Goal: Transaction & Acquisition: Purchase product/service

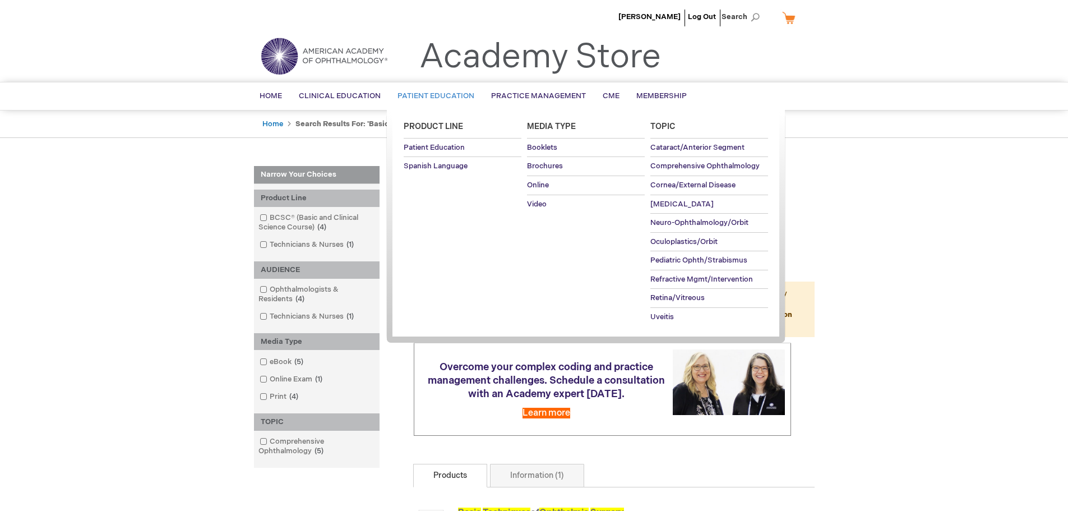
click at [433, 100] on span "Patient Education" at bounding box center [435, 95] width 77 height 9
click at [543, 147] on span "Booklets" at bounding box center [542, 147] width 30 height 9
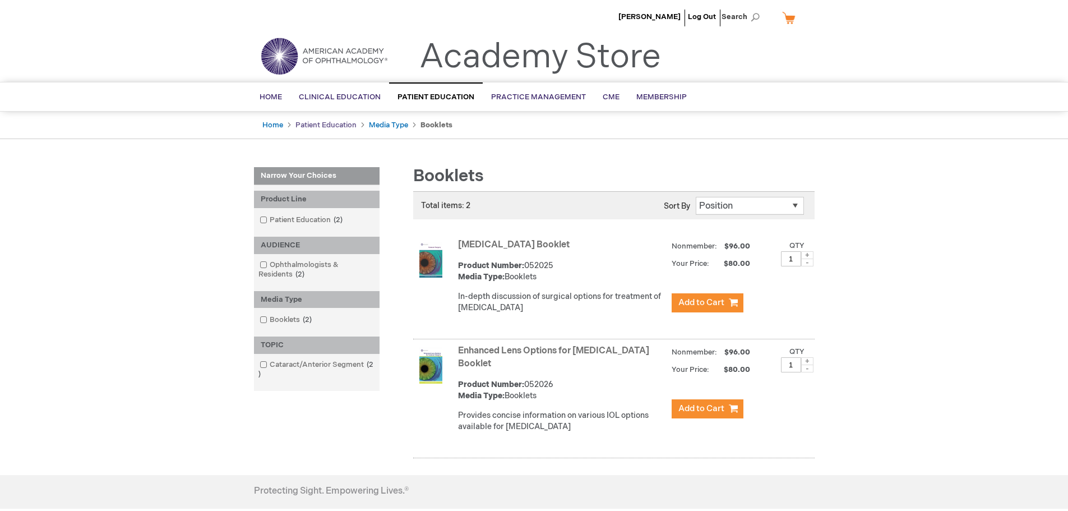
click at [311, 124] on link "Patient Education" at bounding box center [325, 125] width 61 height 9
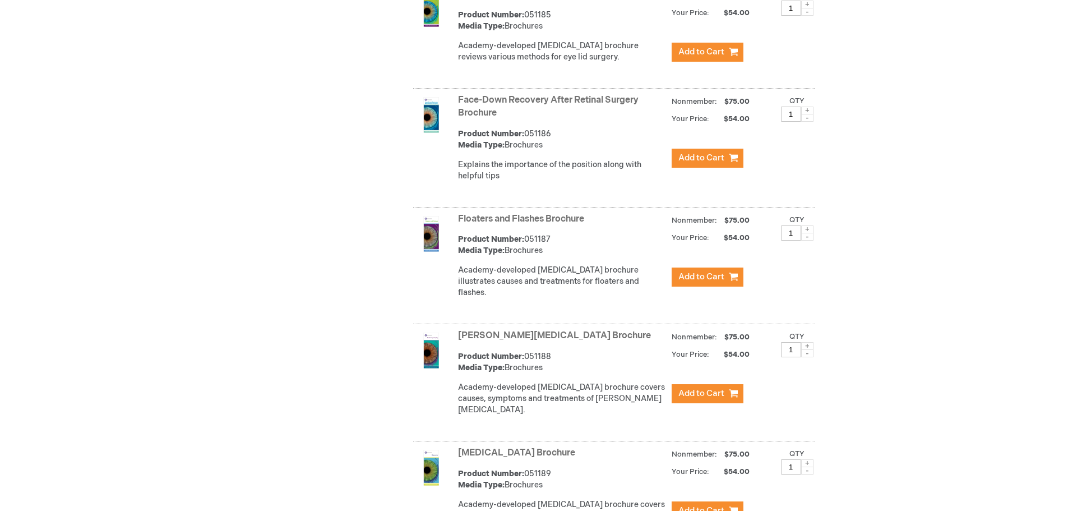
scroll to position [2194, 0]
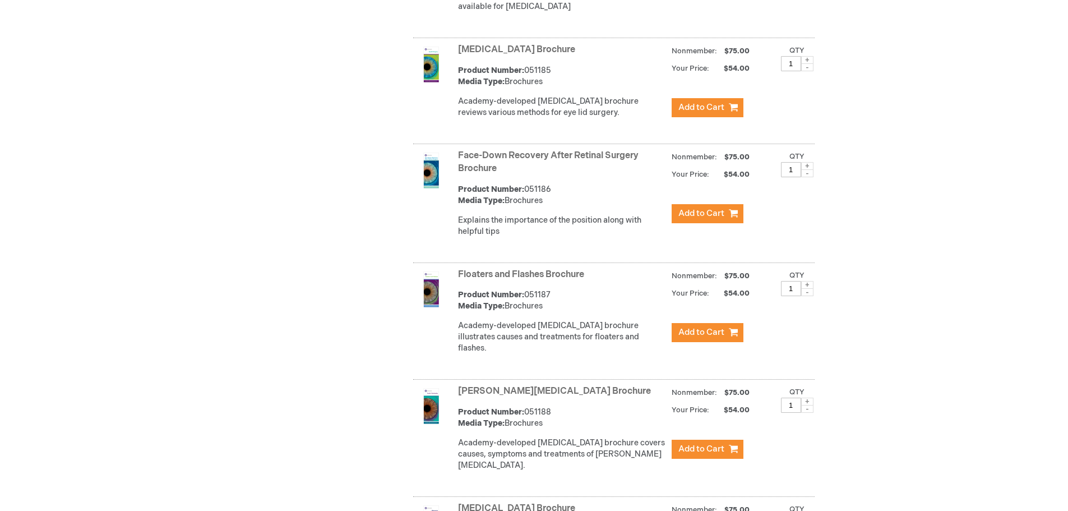
click at [806, 286] on span at bounding box center [807, 285] width 12 height 8
type input "4"
click at [695, 330] on span "Add to Cart" at bounding box center [701, 332] width 46 height 11
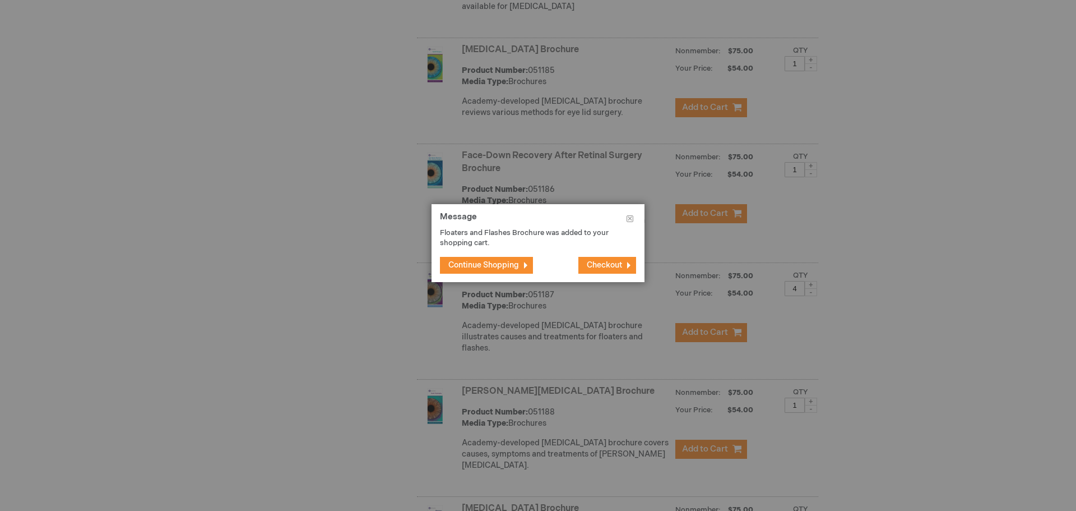
click at [491, 266] on span "Continue Shopping" at bounding box center [483, 265] width 71 height 10
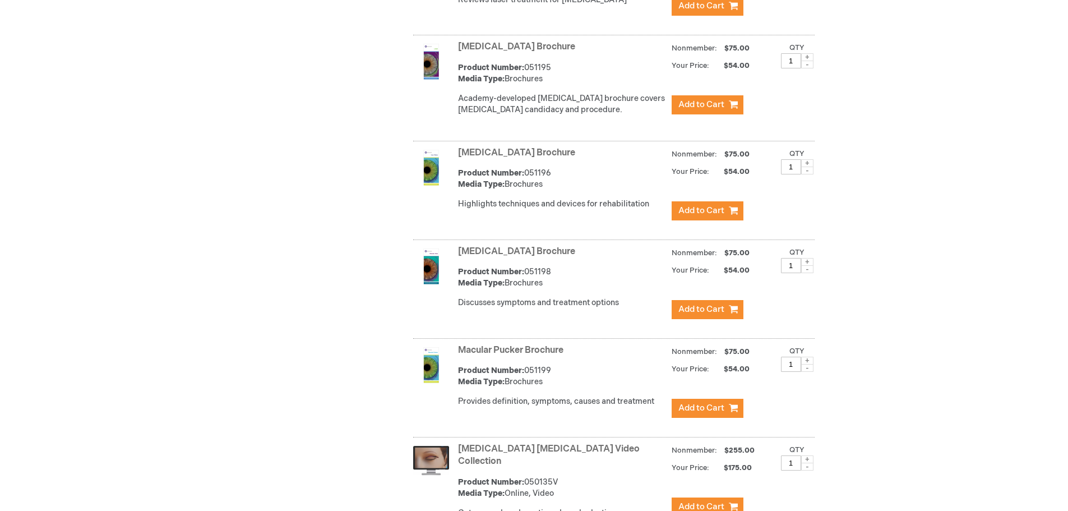
scroll to position [3302, 0]
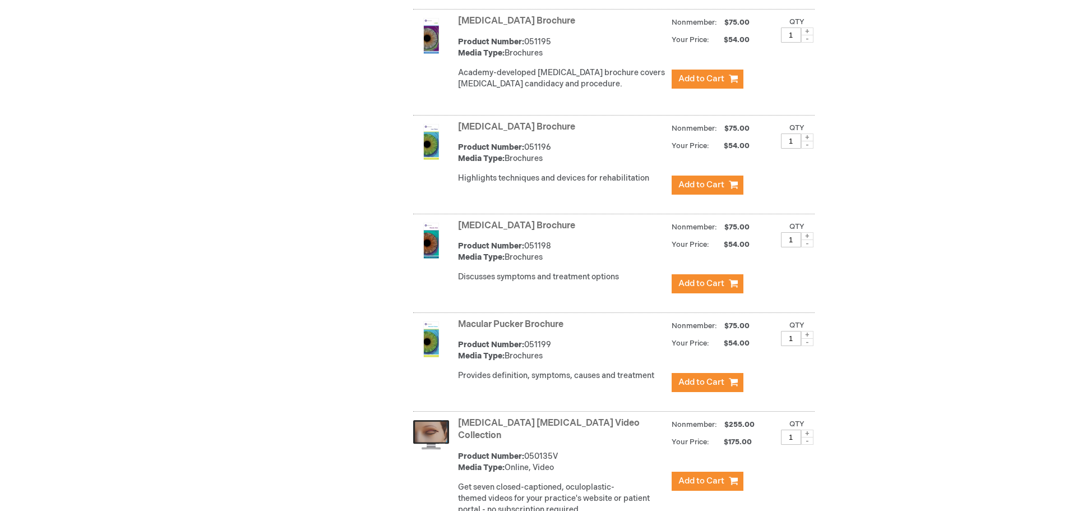
click at [807, 331] on span at bounding box center [807, 335] width 12 height 8
type input "4"
click at [692, 377] on span "Add to Cart" at bounding box center [701, 382] width 46 height 11
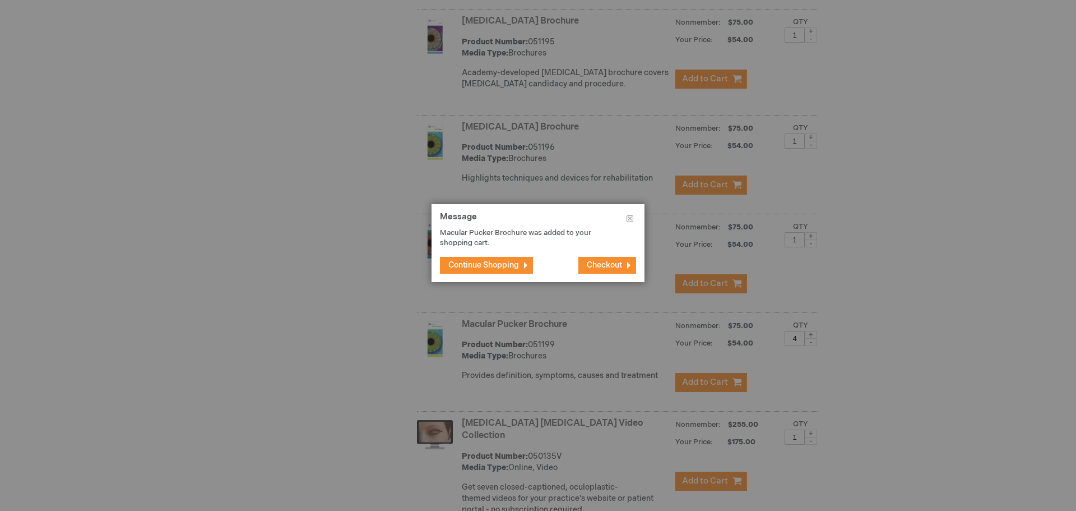
click at [461, 263] on span "Continue Shopping" at bounding box center [483, 265] width 71 height 10
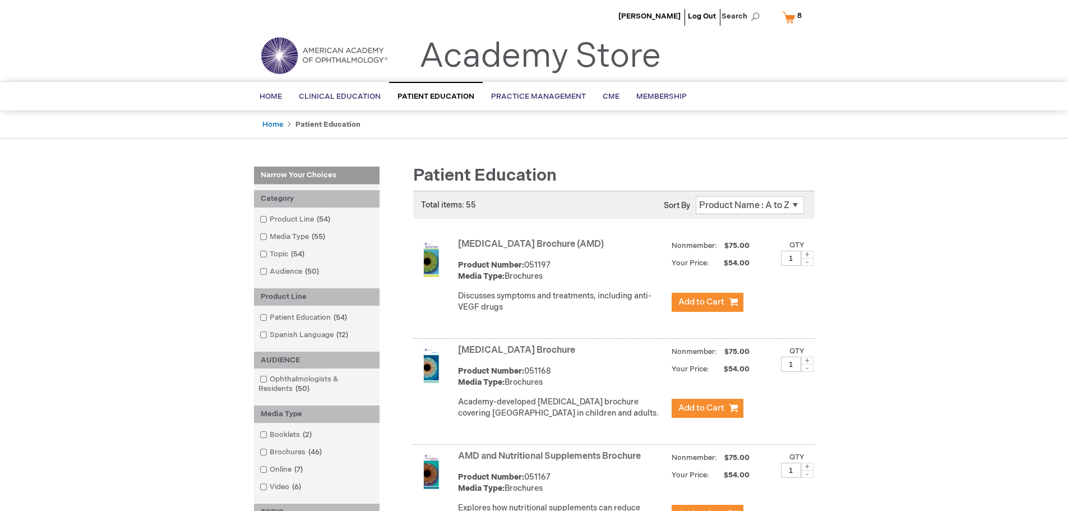
scroll to position [0, 0]
click at [806, 256] on span at bounding box center [807, 255] width 12 height 8
type input "3"
click at [699, 297] on button "Add to Cart" at bounding box center [708, 302] width 72 height 19
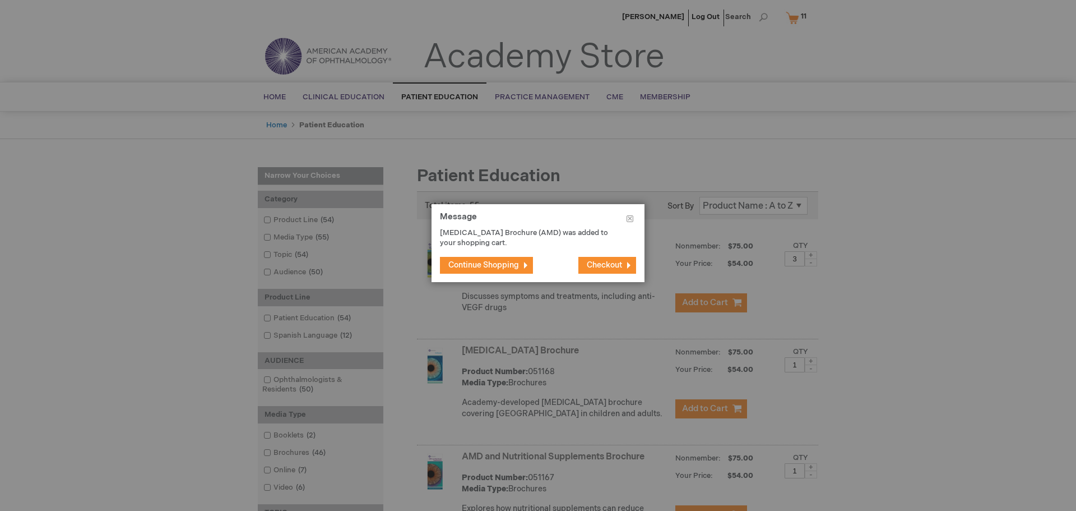
click at [492, 271] on button "Continue Shopping" at bounding box center [486, 265] width 93 height 17
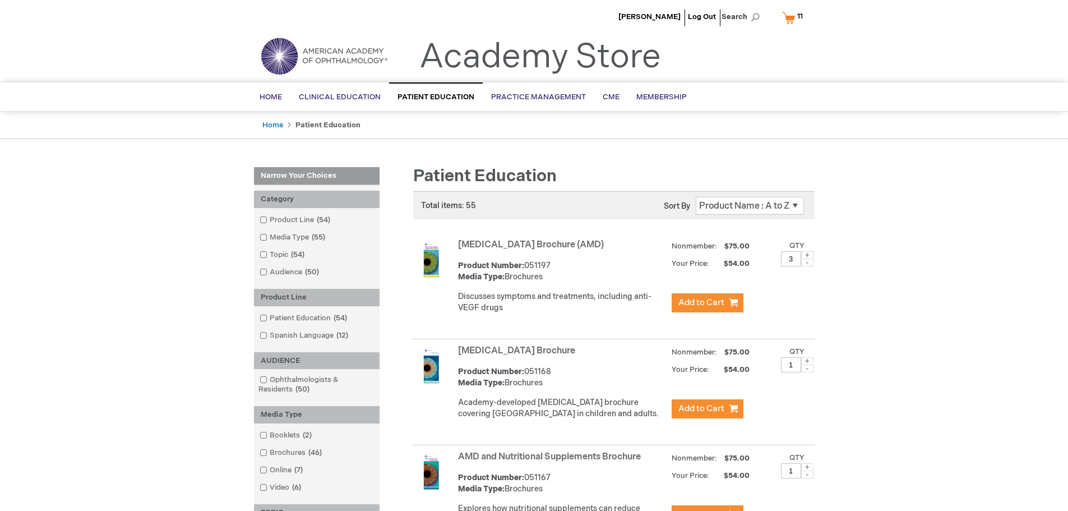
click at [793, 21] on link "My Cart 11 11 items" at bounding box center [795, 18] width 30 height 20
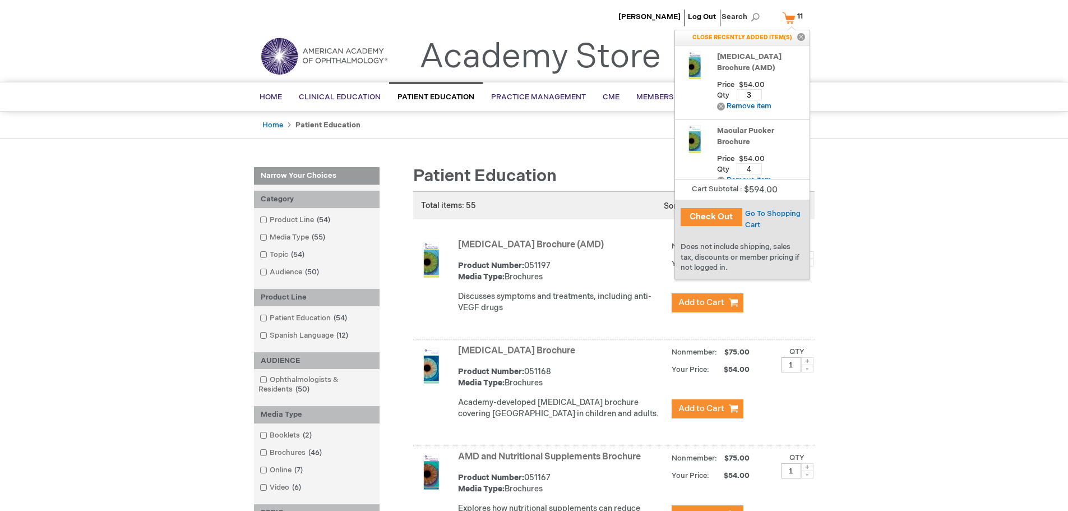
click at [711, 209] on button "Check Out" at bounding box center [712, 217] width 62 height 18
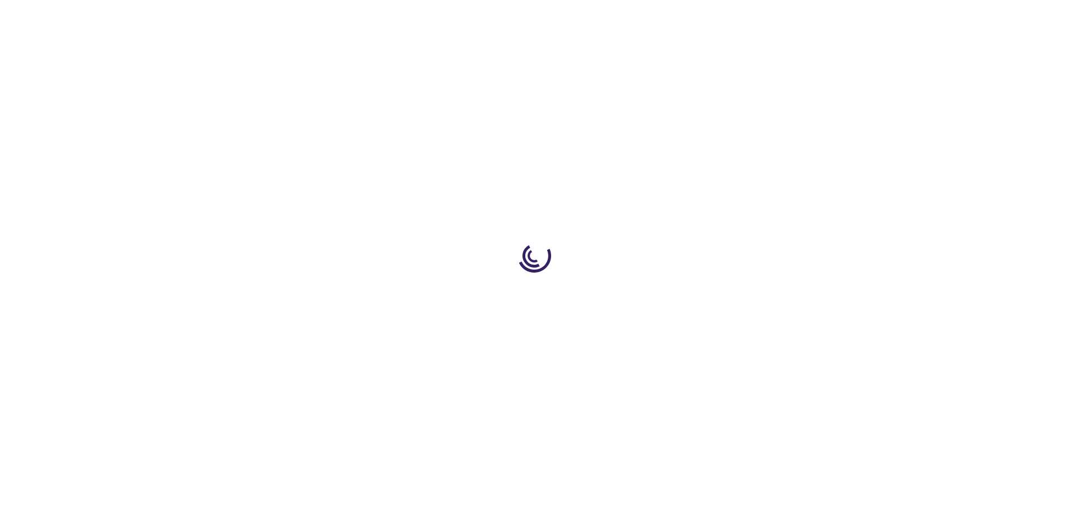
select select "US"
select select "33"
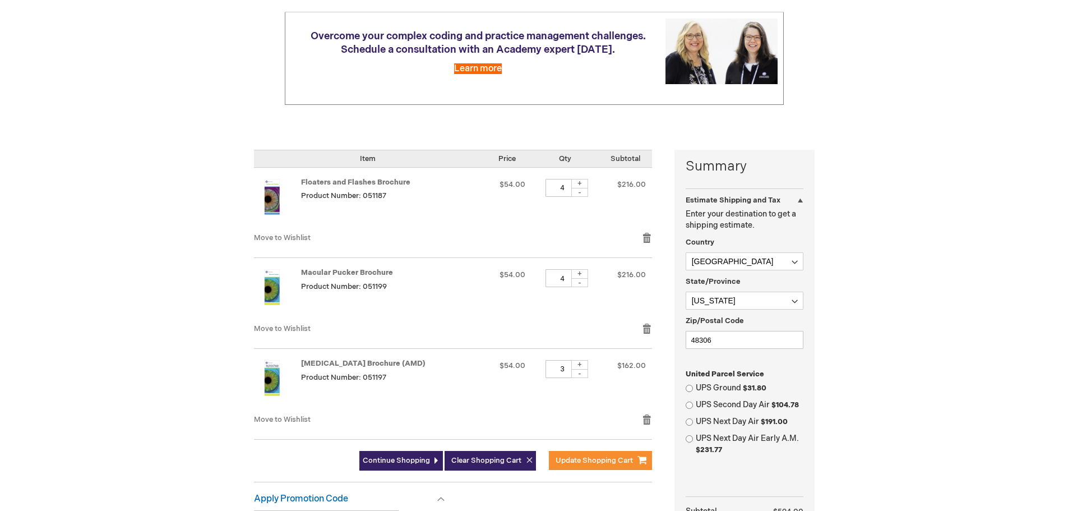
scroll to position [280, 0]
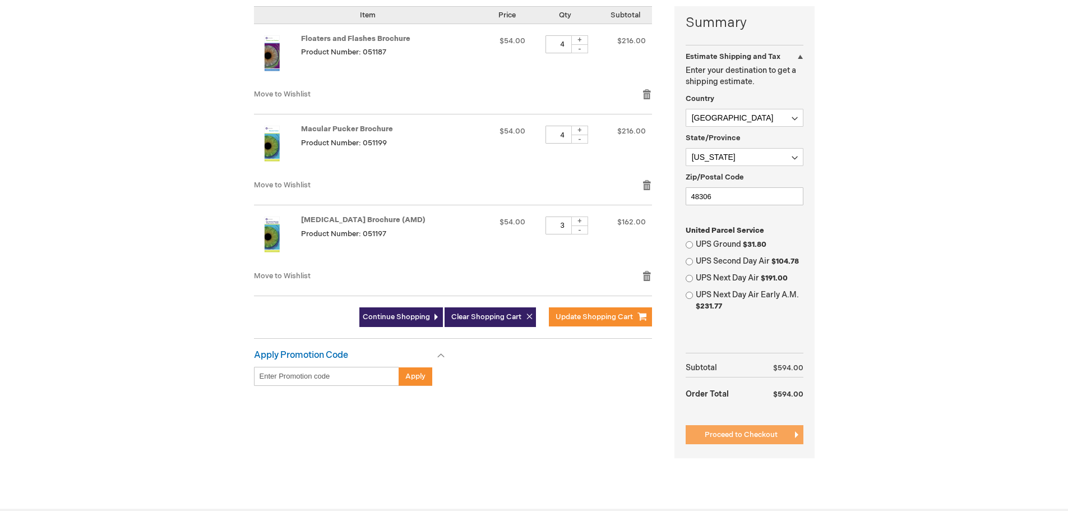
click at [729, 429] on button "Proceed to Checkout" at bounding box center [745, 434] width 118 height 19
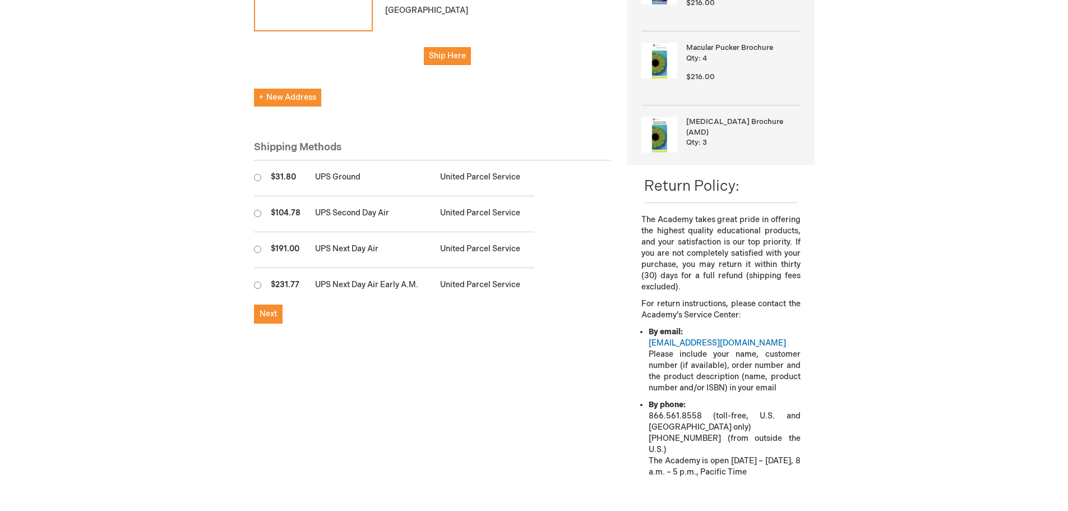
scroll to position [280, 0]
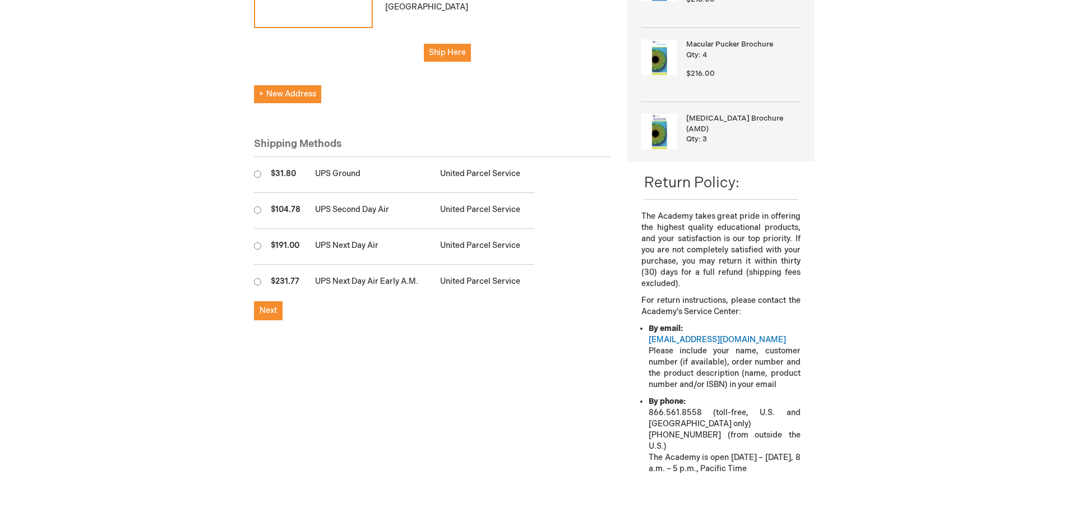
click at [260, 157] on td at bounding box center [259, 175] width 11 height 36
radio input "true"
click at [275, 306] on span "Next" at bounding box center [268, 311] width 17 height 10
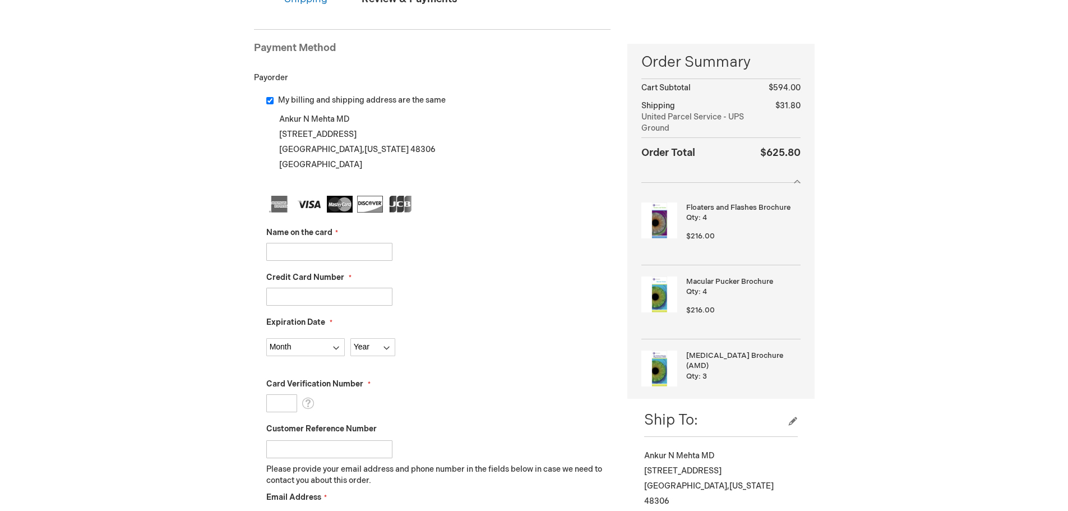
scroll to position [112, 0]
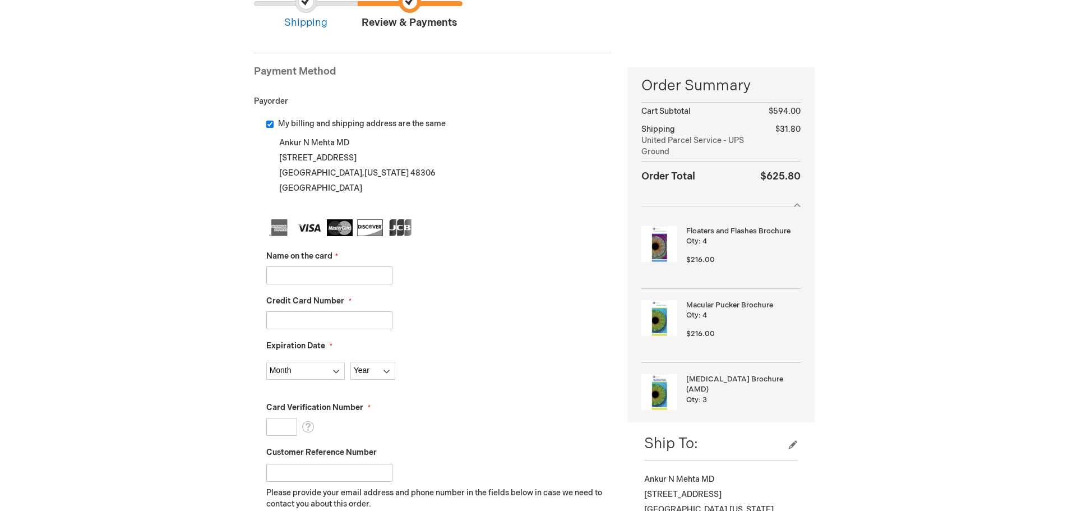
click at [286, 273] on input "Name on the card" at bounding box center [329, 275] width 126 height 18
type input "Christopher Singh"
type input "5528029998490545"
select select "12"
select select "2027"
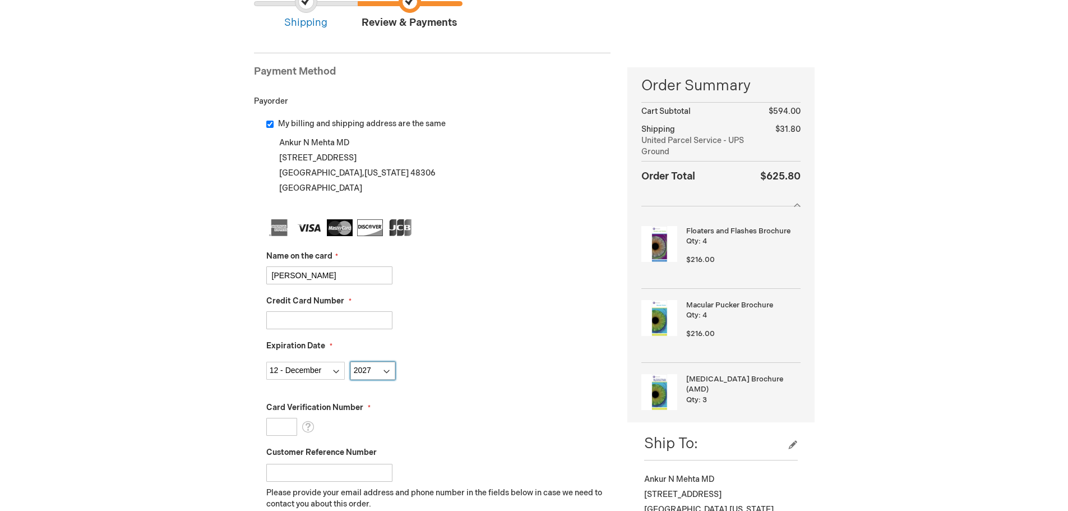
type input "947"
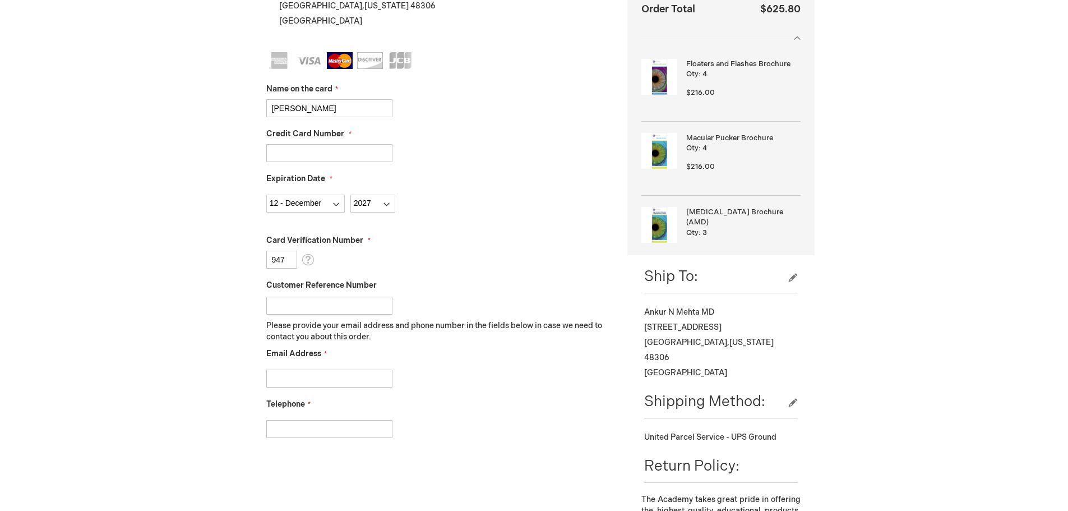
scroll to position [280, 0]
click at [290, 306] on input "Customer Reference Number" at bounding box center [329, 304] width 126 height 18
type input "1"
type input "001"
click at [297, 380] on input "Email Address" at bounding box center [329, 377] width 126 height 18
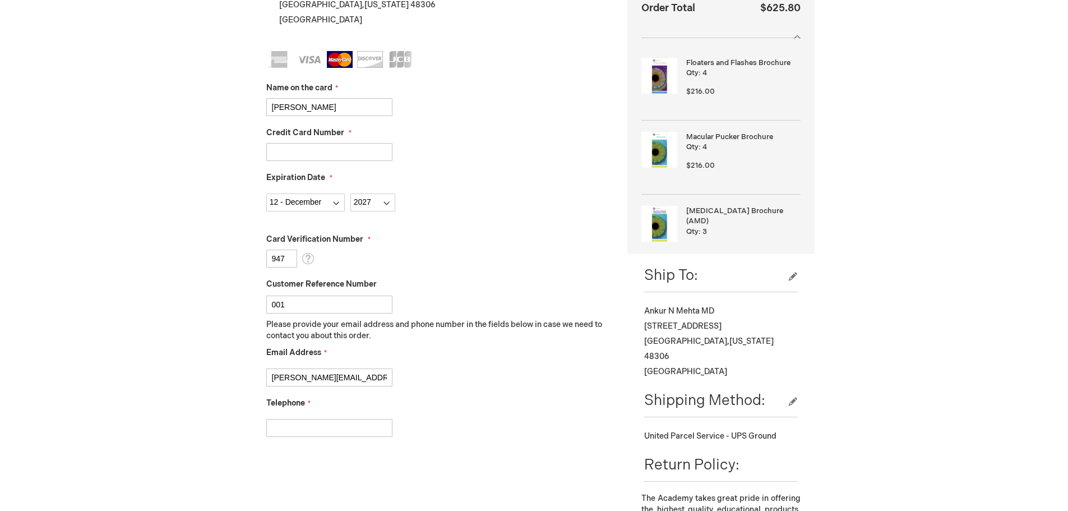
type input "jennifer@retinamichigan.com"
click at [303, 430] on input "Telephone" at bounding box center [329, 428] width 126 height 18
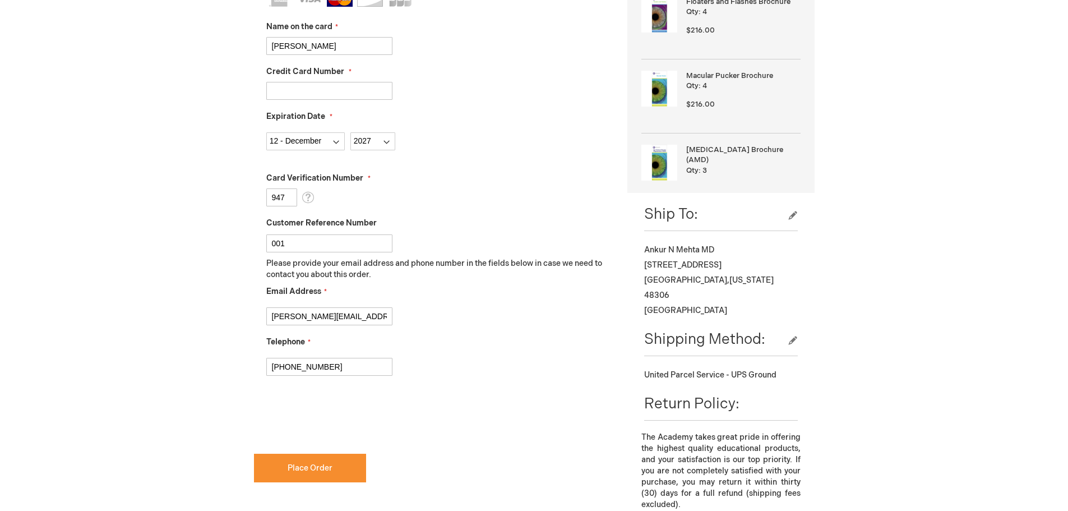
scroll to position [448, 0]
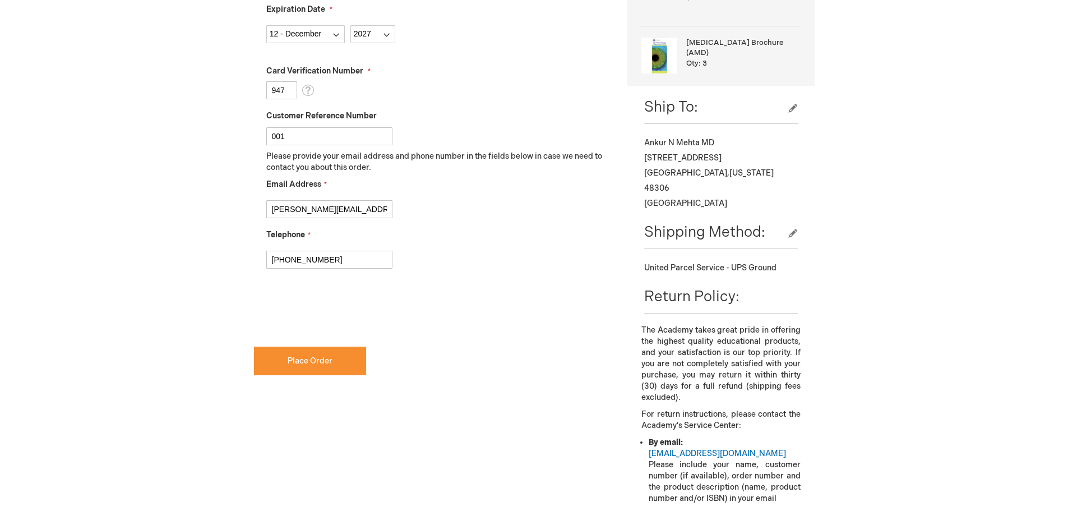
type input "810-487-4500"
checkbox input "true"
click at [300, 364] on span "Place Order" at bounding box center [310, 361] width 45 height 10
